Goal: Information Seeking & Learning: Learn about a topic

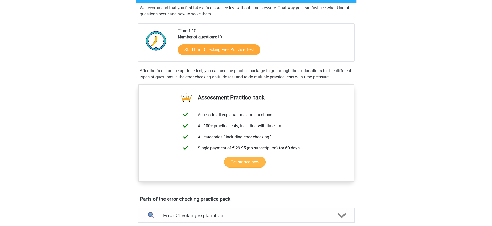
scroll to position [196, 0]
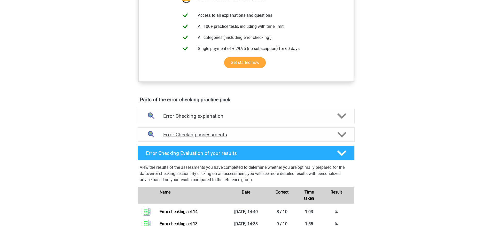
click at [256, 138] on div "Error Checking assessments" at bounding box center [246, 135] width 217 height 14
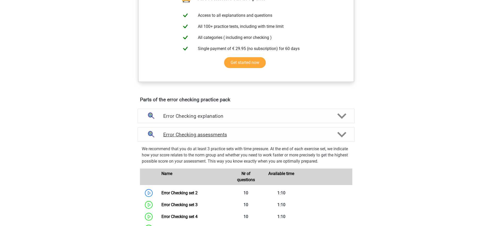
click at [255, 137] on h4 "Error Checking assessments" at bounding box center [246, 135] width 166 height 6
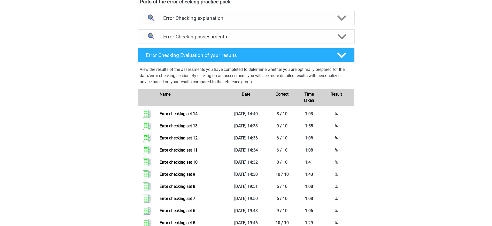
scroll to position [292, 0]
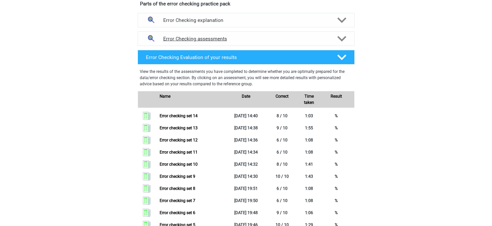
click at [249, 39] on h4 "Error Checking assessments" at bounding box center [246, 39] width 166 height 6
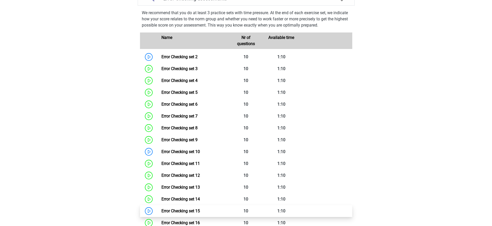
scroll to position [333, 0]
click at [200, 211] on link "Error Checking set 15" at bounding box center [180, 211] width 38 height 5
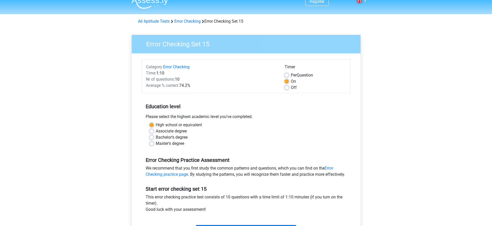
scroll to position [7, 0]
click at [288, 90] on div "Off" at bounding box center [315, 88] width 62 height 6
click at [291, 89] on label "Off" at bounding box center [294, 88] width 6 height 6
click at [286, 89] on input "Off" at bounding box center [286, 87] width 4 height 5
radio input "true"
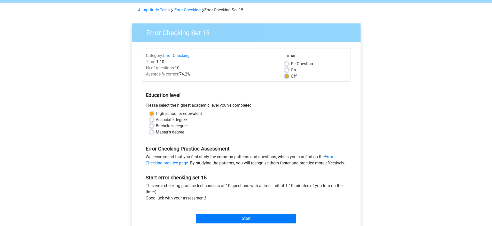
scroll to position [94, 0]
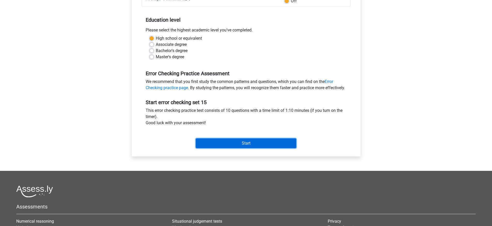
click at [261, 148] on input "Start" at bounding box center [246, 144] width 100 height 10
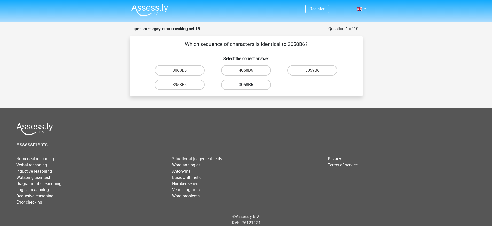
click at [260, 85] on label "3058B6" at bounding box center [246, 85] width 50 height 10
click at [249, 85] on input "3058B6" at bounding box center [247, 86] width 3 height 3
radio input "true"
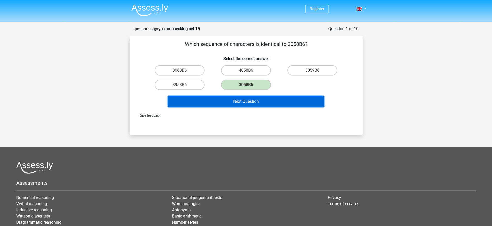
click at [263, 98] on button "Next Question" at bounding box center [246, 101] width 156 height 11
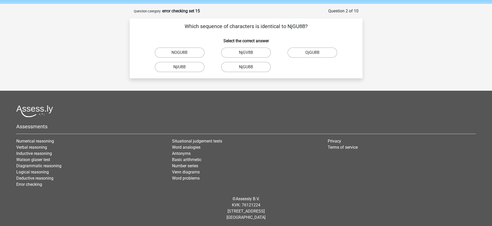
scroll to position [18, 0]
click at [257, 69] on label "NjGU8B" at bounding box center [246, 67] width 50 height 10
click at [249, 69] on input "NjGU8B" at bounding box center [247, 68] width 3 height 3
radio input "true"
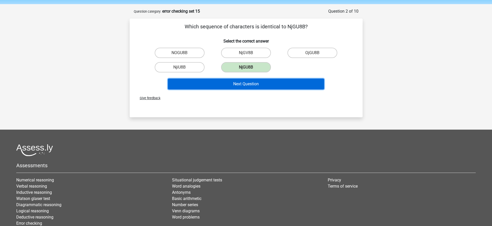
click at [256, 85] on button "Next Question" at bounding box center [246, 84] width 156 height 11
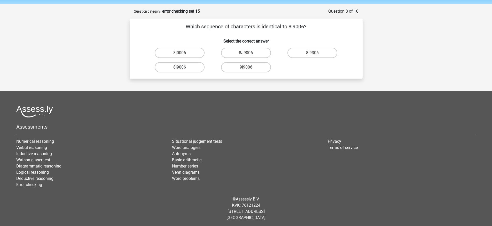
click at [198, 71] on label "8I9006" at bounding box center [180, 67] width 50 height 10
click at [183, 71] on input "8I9006" at bounding box center [180, 68] width 3 height 3
radio input "true"
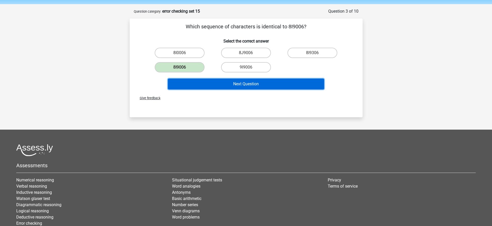
click at [228, 81] on button "Next Question" at bounding box center [246, 84] width 156 height 11
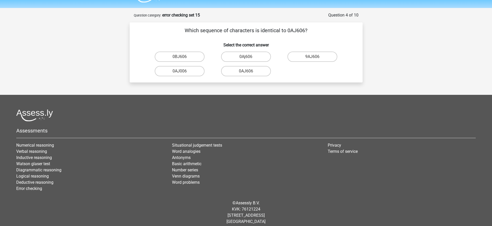
scroll to position [13, 0]
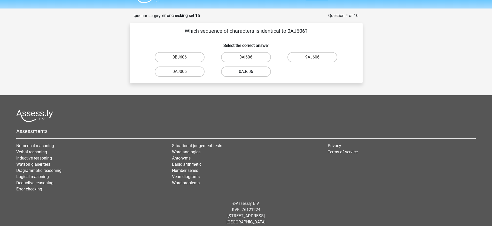
click at [258, 72] on label "0AJ606" at bounding box center [246, 72] width 50 height 10
click at [249, 72] on input "0AJ606" at bounding box center [247, 73] width 3 height 3
radio input "true"
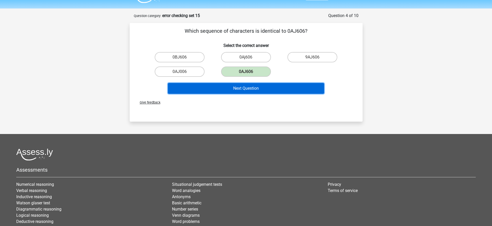
click at [252, 87] on button "Next Question" at bounding box center [246, 88] width 156 height 11
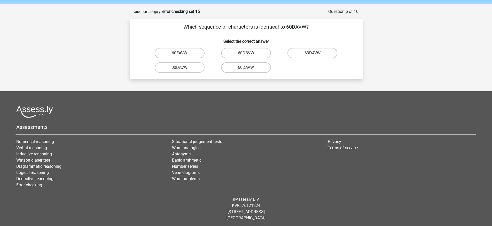
scroll to position [14, 0]
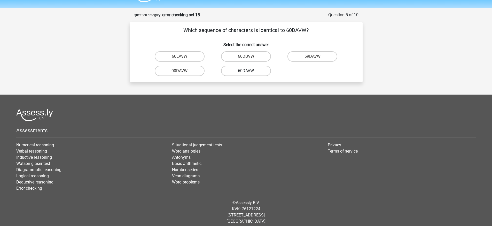
click at [259, 72] on label "60DAVW" at bounding box center [246, 71] width 50 height 10
click at [249, 72] on input "60DAVW" at bounding box center [247, 72] width 3 height 3
radio input "true"
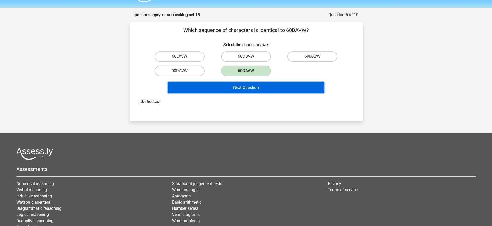
click at [257, 83] on button "Next Question" at bounding box center [246, 87] width 156 height 11
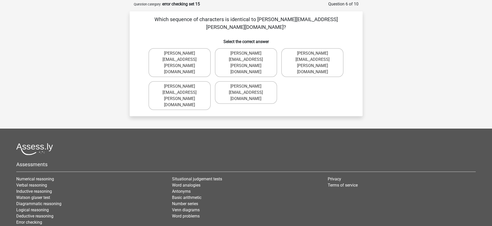
scroll to position [24, 0]
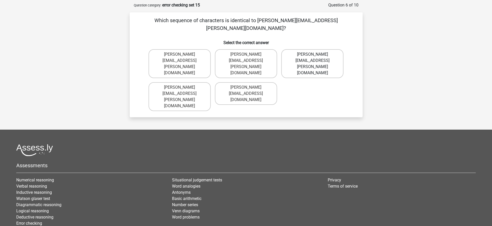
click at [321, 49] on label "Theodore+Grant@Gmail.gr" at bounding box center [312, 63] width 62 height 29
click at [316, 54] on input "Theodore+Grant@Gmail.gr" at bounding box center [313, 55] width 3 height 3
radio input "true"
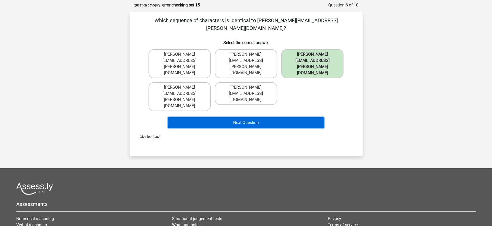
click at [278, 117] on button "Next Question" at bounding box center [246, 122] width 156 height 11
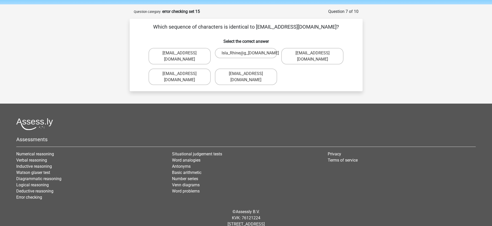
scroll to position [14, 0]
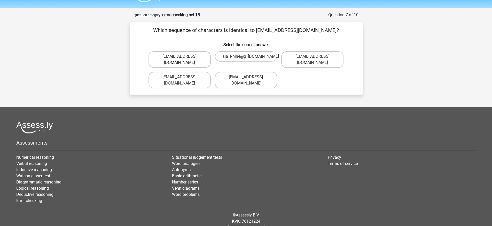
click at [192, 59] on label "Isla_Rhine@g-mail.com.co" at bounding box center [179, 59] width 62 height 17
click at [183, 59] on input "Isla_Rhine@g-mail.com.co" at bounding box center [180, 58] width 3 height 3
radio input "true"
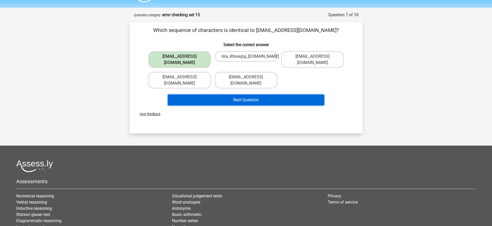
click at [235, 95] on button "Next Question" at bounding box center [246, 100] width 156 height 11
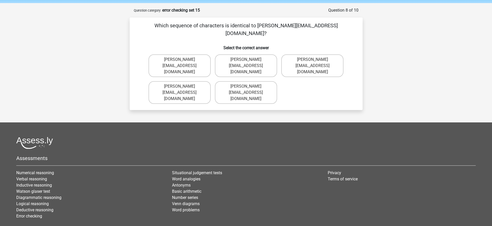
scroll to position [18, 0]
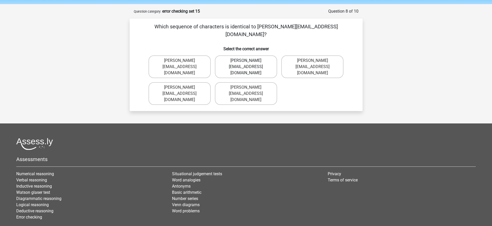
click at [259, 55] on label "Jake-Clay@joymail.gl" at bounding box center [246, 66] width 62 height 23
click at [249, 61] on input "Jake-Clay@joymail.gl" at bounding box center [247, 62] width 3 height 3
radio input "true"
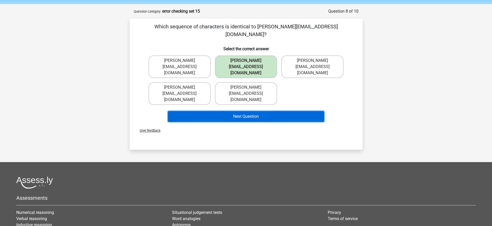
click at [262, 111] on button "Next Question" at bounding box center [246, 116] width 156 height 11
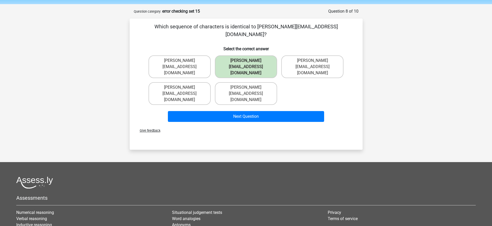
scroll to position [19, 0]
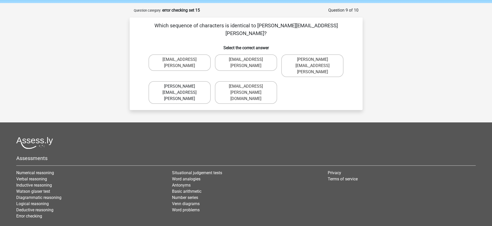
click at [199, 81] on label "Theo.Clarke@hotmale.coo" at bounding box center [179, 92] width 62 height 23
click at [183, 86] on input "Theo.Clarke@hotmale.coo" at bounding box center [180, 87] width 3 height 3
radio input "true"
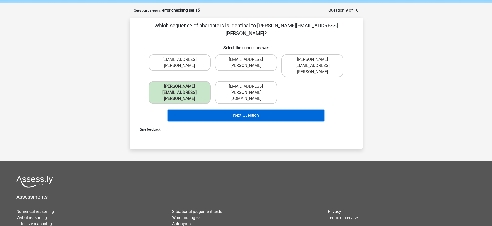
click at [224, 110] on button "Next Question" at bounding box center [246, 115] width 156 height 11
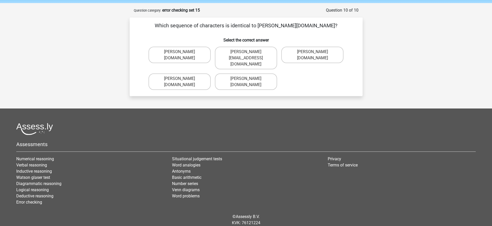
scroll to position [26, 0]
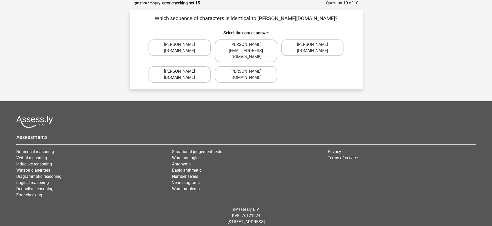
click at [200, 66] on label "David-Chamberlain@g_mail.uk.co" at bounding box center [179, 74] width 62 height 17
click at [183, 72] on input "David-Chamberlain@g_mail.uk.co" at bounding box center [180, 73] width 3 height 3
radio input "true"
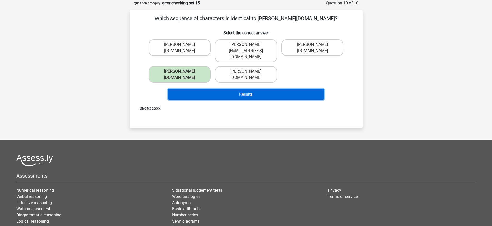
click at [227, 89] on button "Results" at bounding box center [246, 94] width 156 height 11
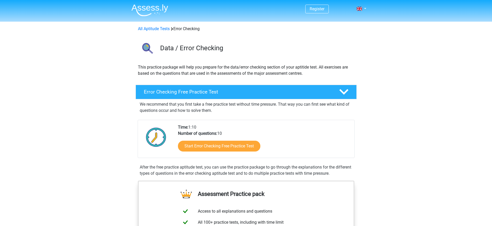
scroll to position [333, 0]
